Goal: Navigation & Orientation: Understand site structure

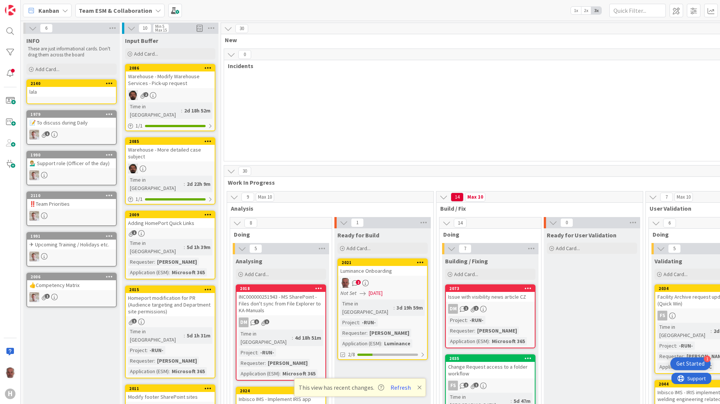
scroll to position [38, 0]
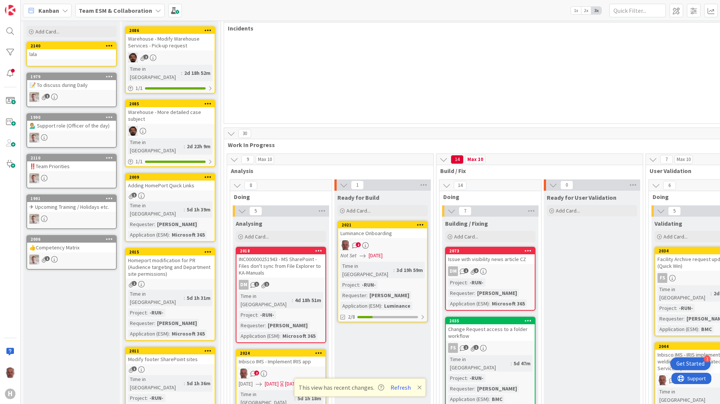
click at [232, 135] on icon at bounding box center [231, 133] width 8 height 8
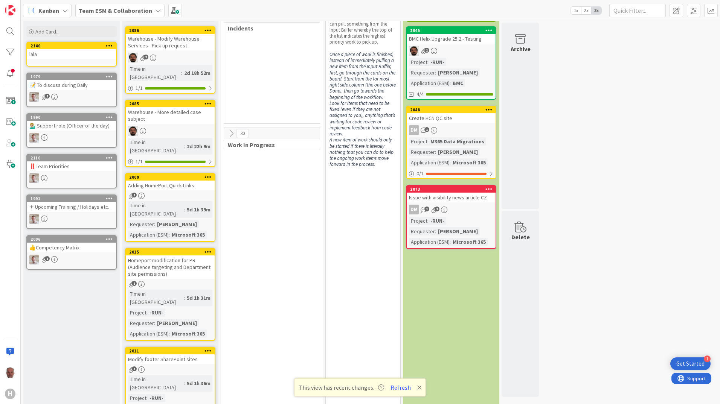
click at [232, 135] on icon at bounding box center [231, 133] width 8 height 8
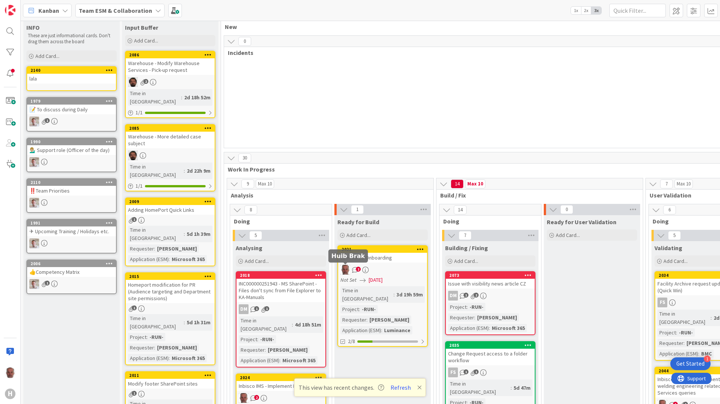
scroll to position [0, 0]
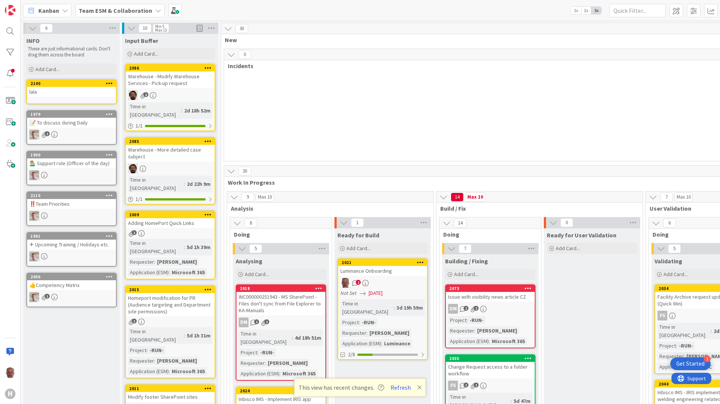
click at [232, 57] on icon at bounding box center [231, 54] width 8 height 8
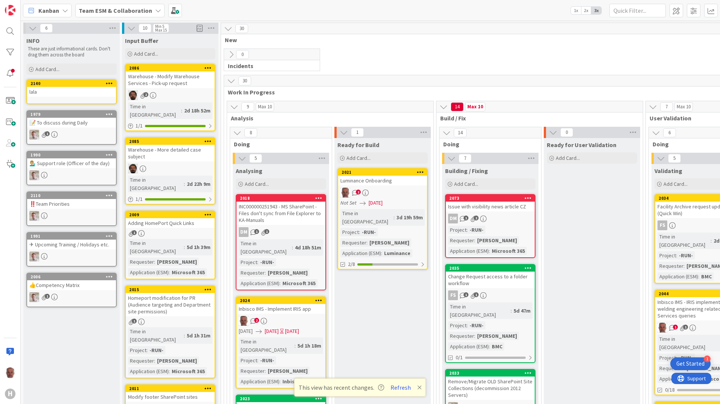
click at [231, 53] on icon at bounding box center [231, 54] width 8 height 8
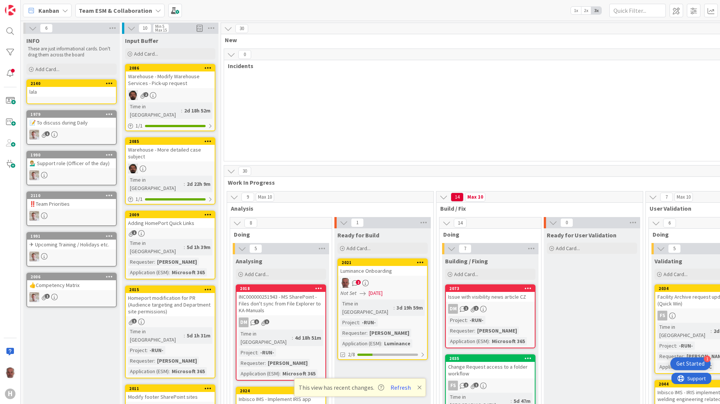
click at [231, 173] on icon at bounding box center [231, 171] width 8 height 8
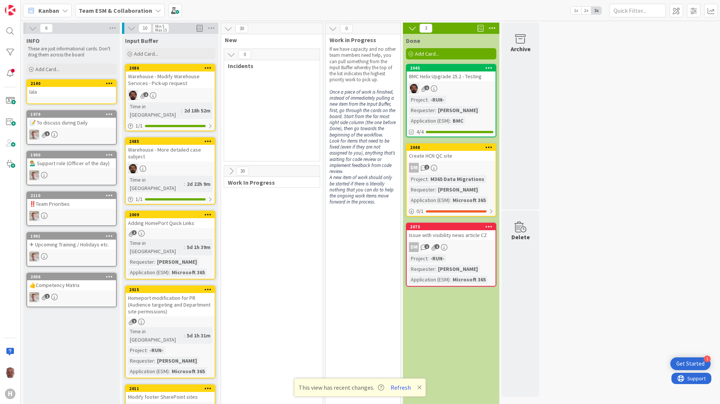
click at [414, 27] on icon at bounding box center [412, 28] width 8 height 8
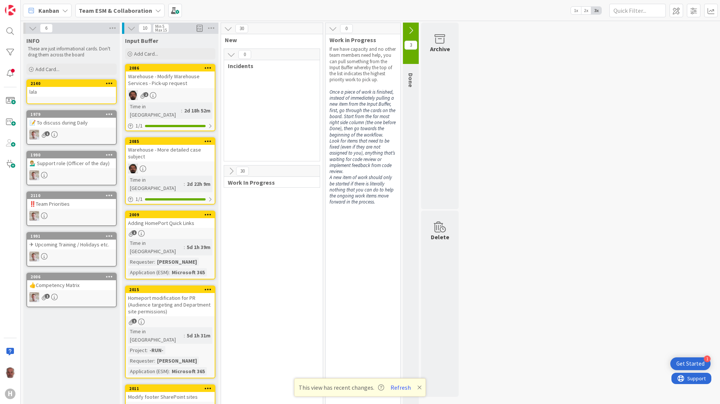
click at [228, 53] on icon at bounding box center [231, 54] width 8 height 8
click at [230, 172] on icon at bounding box center [231, 171] width 8 height 8
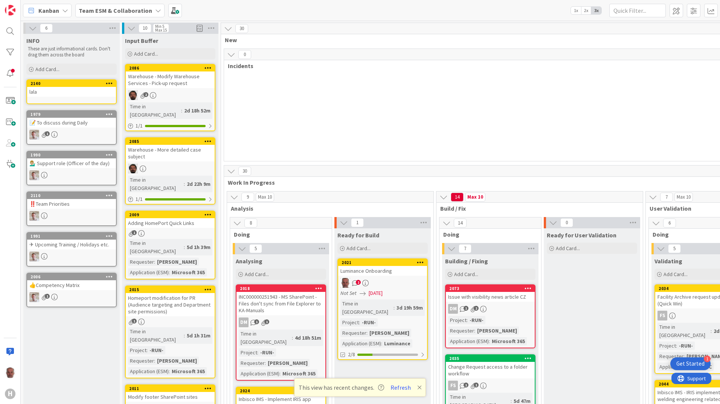
click at [230, 172] on icon at bounding box center [231, 171] width 8 height 8
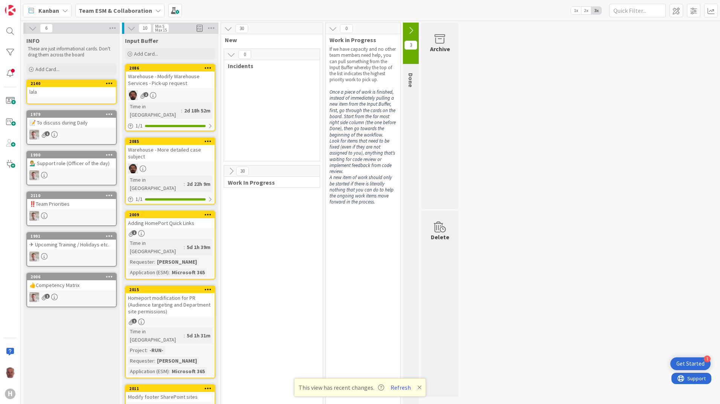
click at [230, 171] on icon at bounding box center [231, 171] width 8 height 8
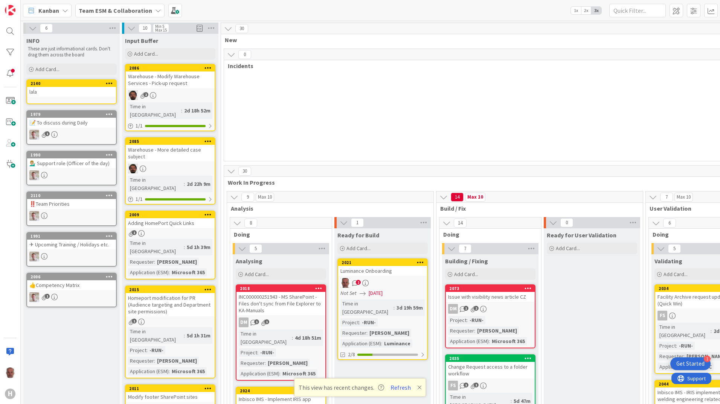
click at [309, 134] on div "0 Incidents" at bounding box center [644, 105] width 841 height 113
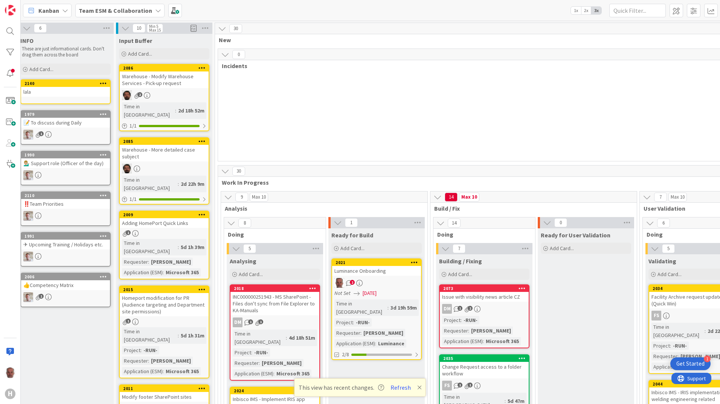
scroll to position [0, 2]
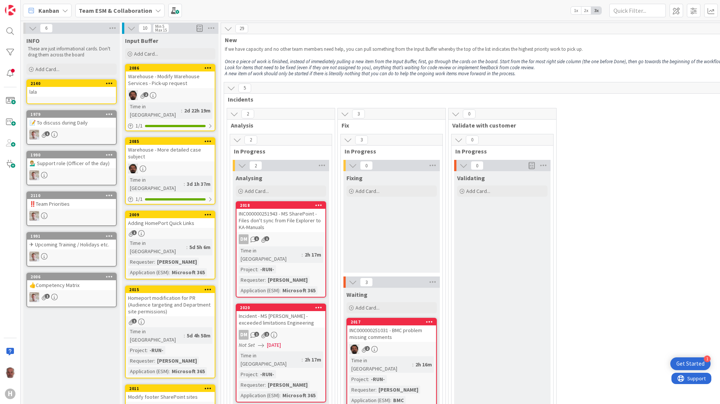
click at [230, 85] on icon at bounding box center [231, 88] width 8 height 8
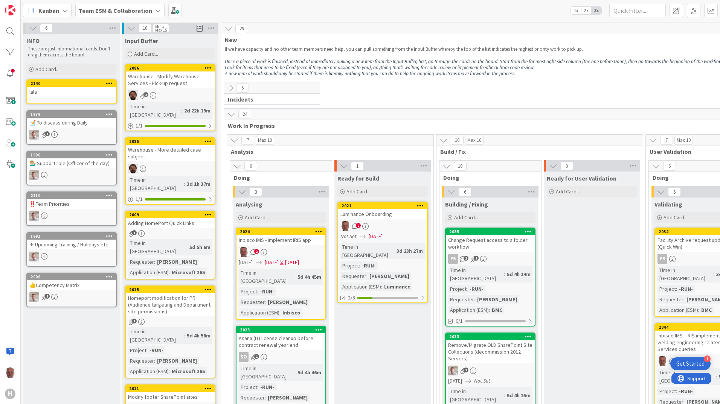
click at [230, 87] on icon at bounding box center [231, 88] width 8 height 8
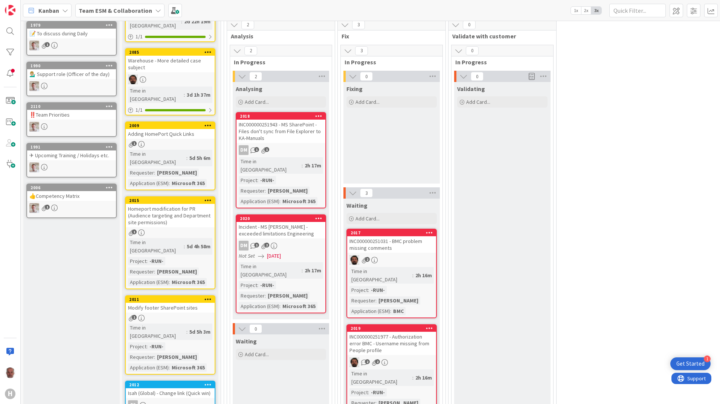
scroll to position [75, 0]
